Goal: Navigation & Orientation: Understand site structure

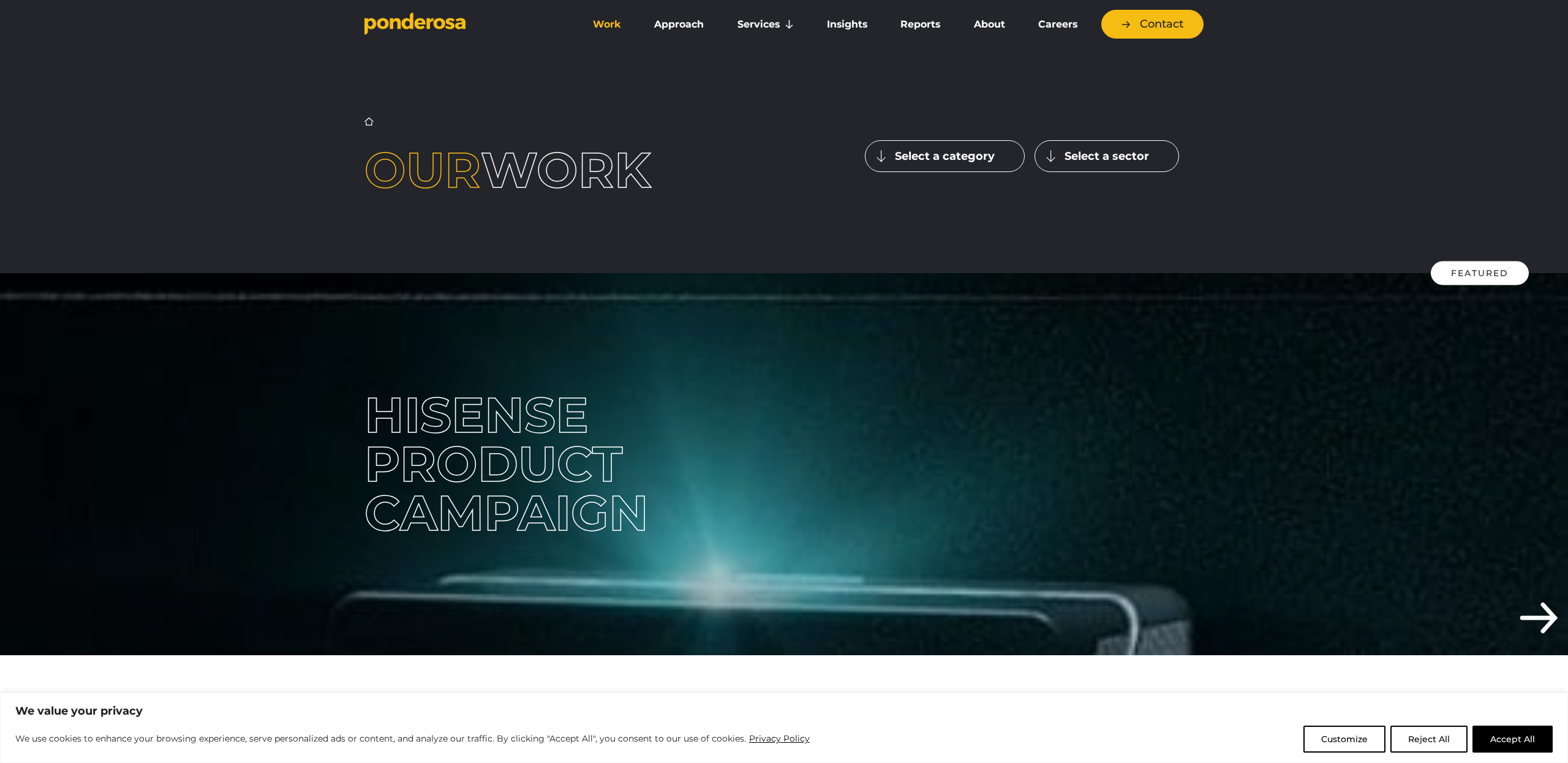
click at [1472, 740] on div "Customize Reject All Accept All" at bounding box center [1428, 739] width 250 height 27
click at [1495, 740] on button "Accept All" at bounding box center [1512, 739] width 80 height 27
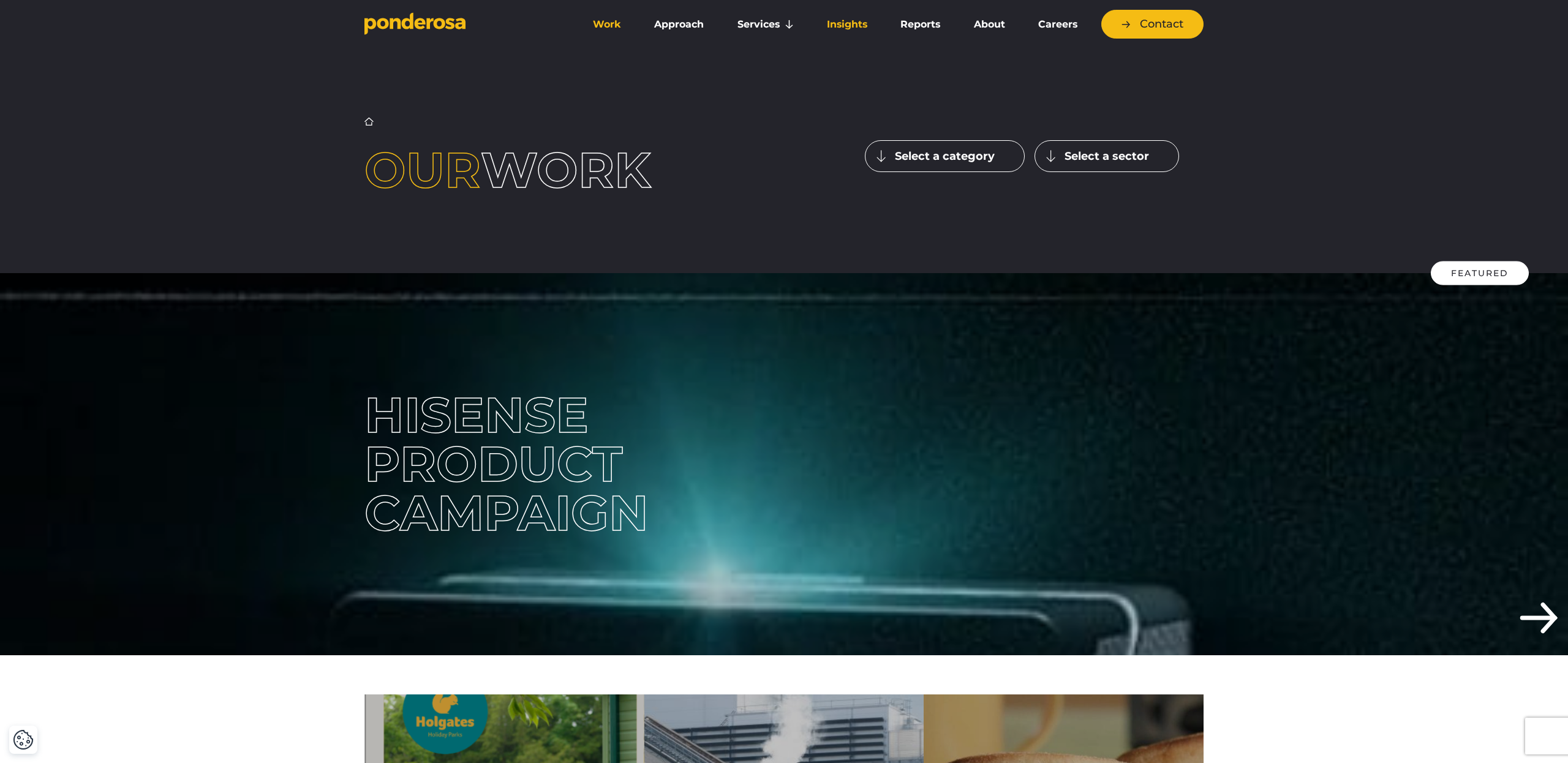
click at [849, 20] on link "Insights" at bounding box center [847, 24] width 69 height 26
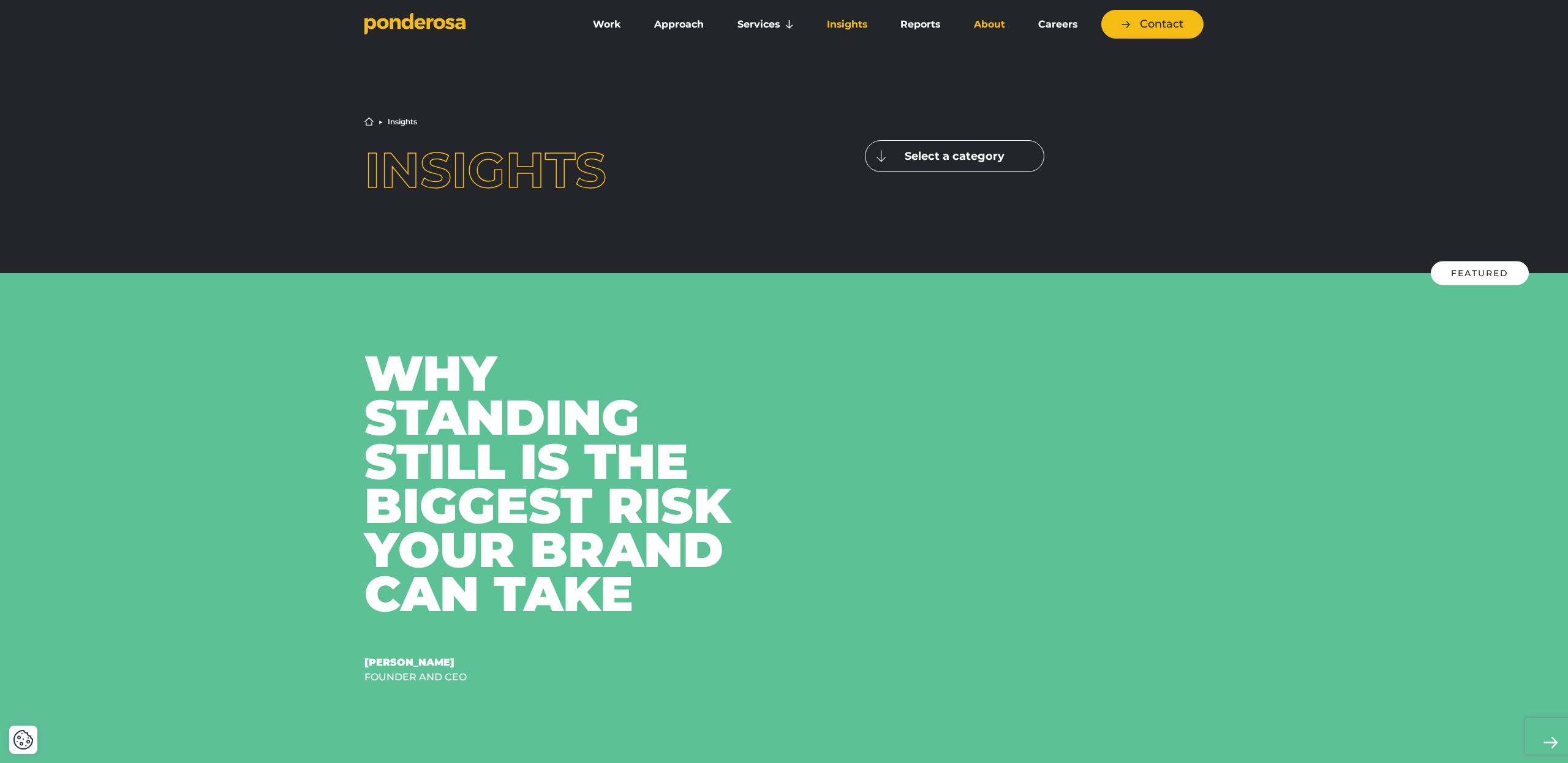
click at [1003, 23] on link "About" at bounding box center [989, 24] width 59 height 26
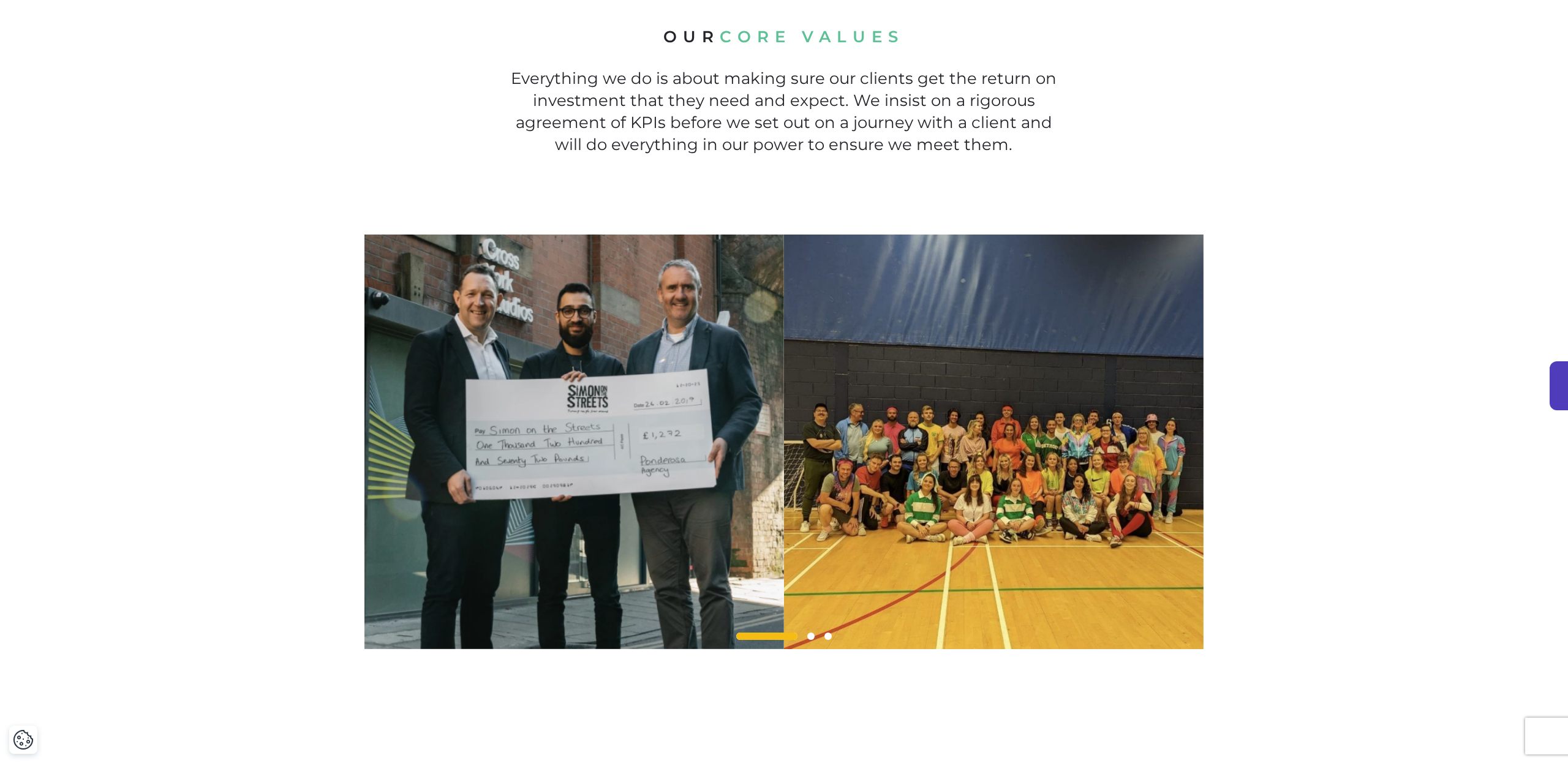
scroll to position [931, 0]
